Goal: Task Accomplishment & Management: Use online tool/utility

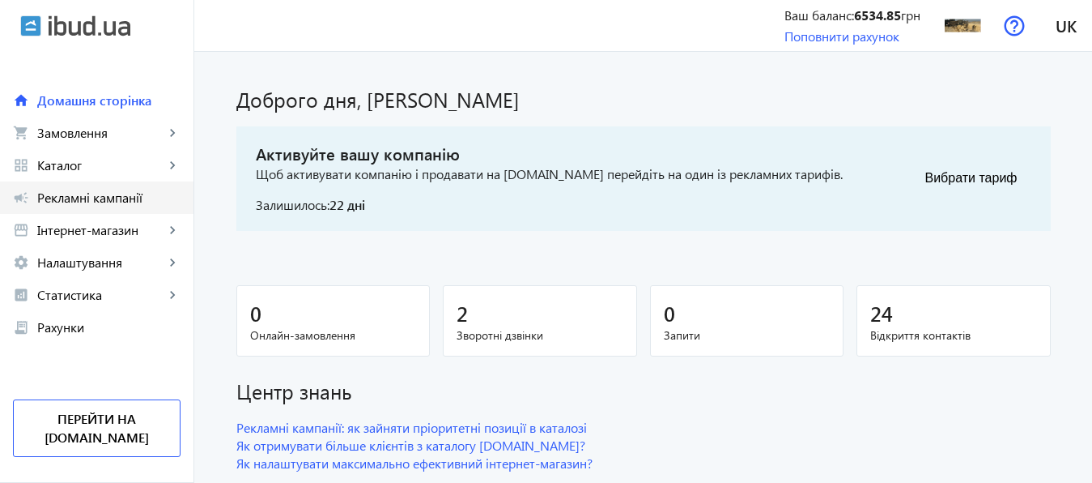
click at [90, 202] on span "Рекламні кампанії" at bounding box center [108, 197] width 143 height 16
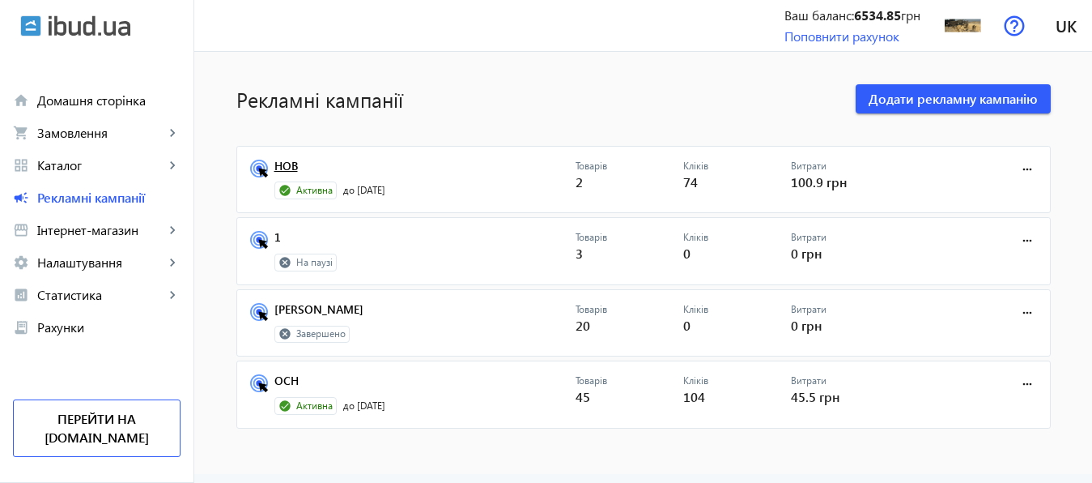
click at [275, 164] on link "НОВ" at bounding box center [425, 171] width 301 height 23
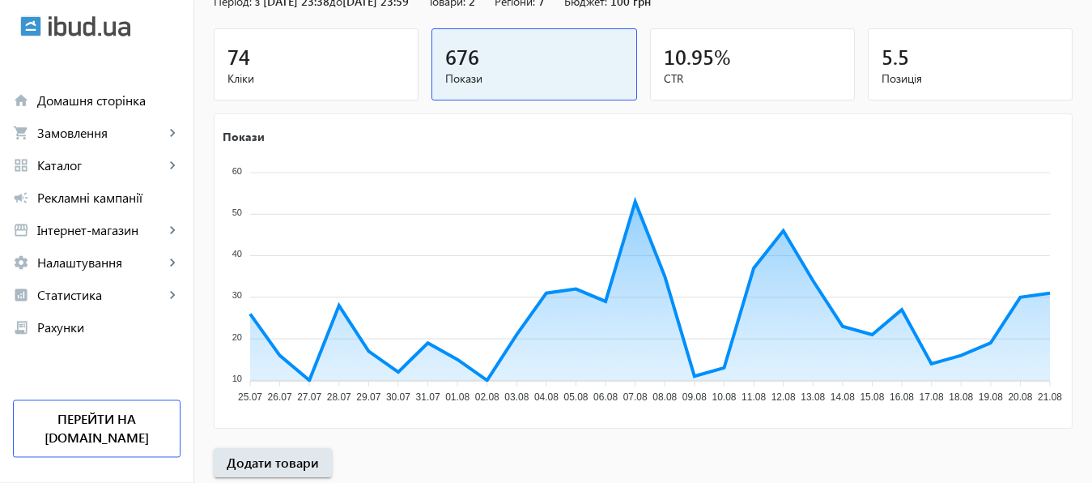
scroll to position [300, 0]
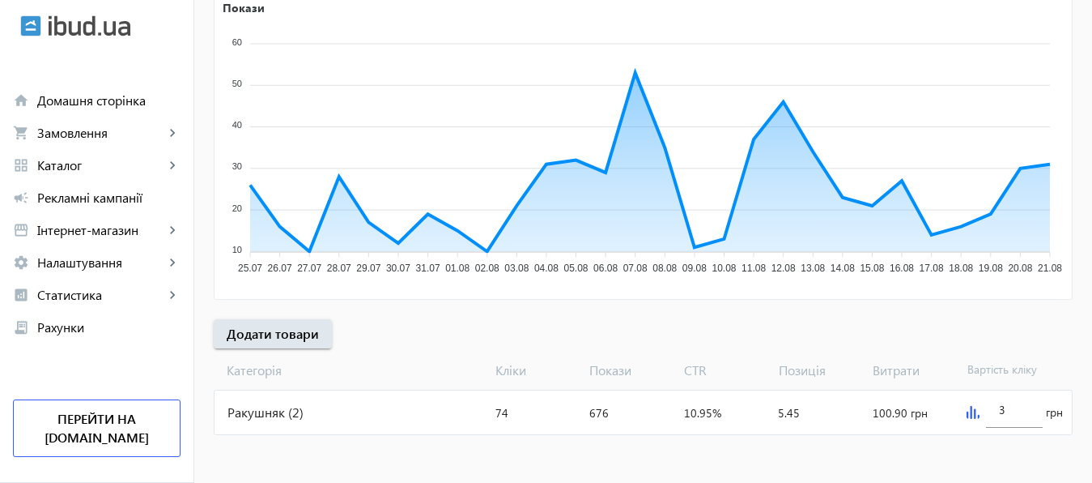
click at [970, 411] on img at bounding box center [973, 412] width 13 height 13
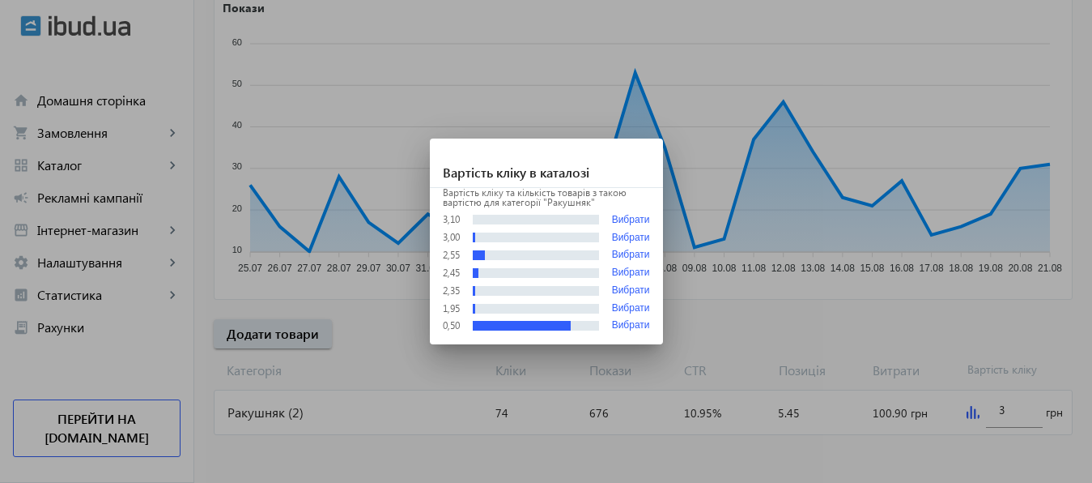
scroll to position [0, 0]
click at [630, 327] on button "Вибрати" at bounding box center [631, 325] width 38 height 11
type input "0.5"
